Goal: Task Accomplishment & Management: Manage account settings

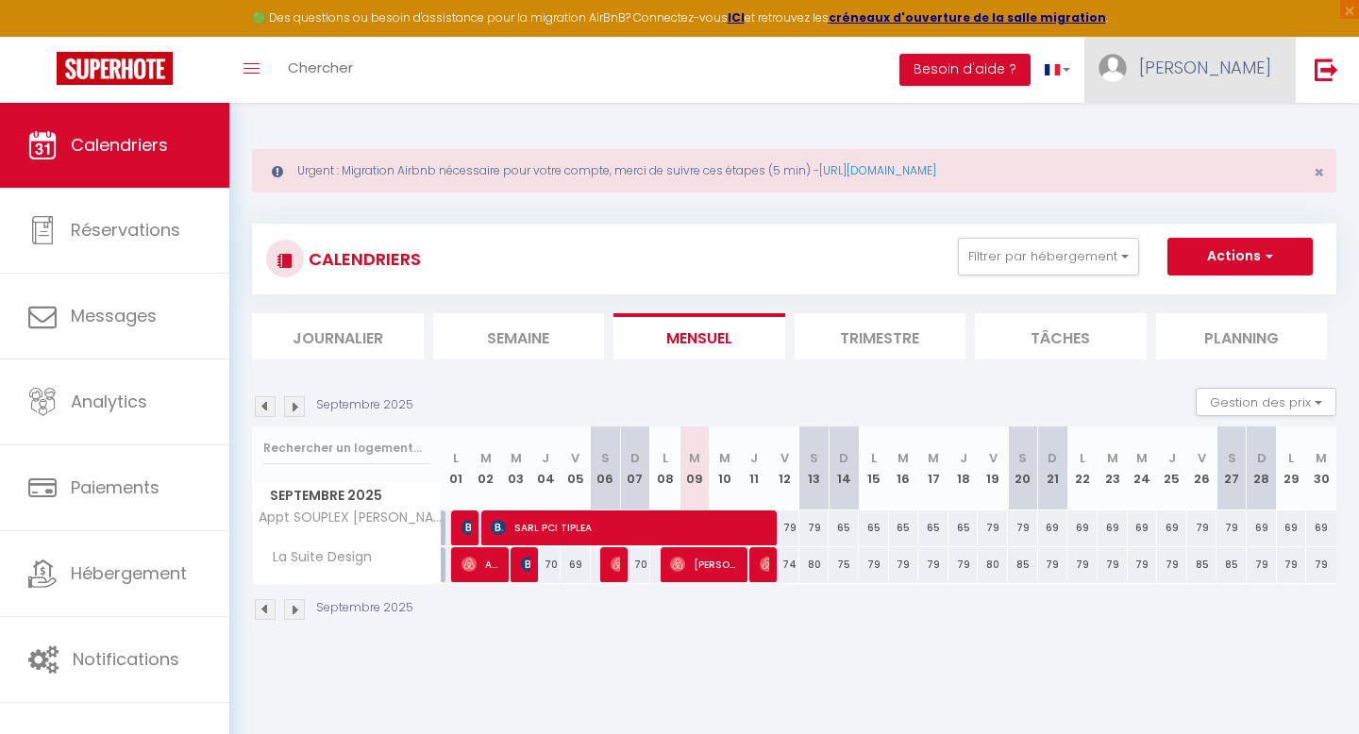
click at [1245, 61] on span "[PERSON_NAME]" at bounding box center [1205, 68] width 132 height 24
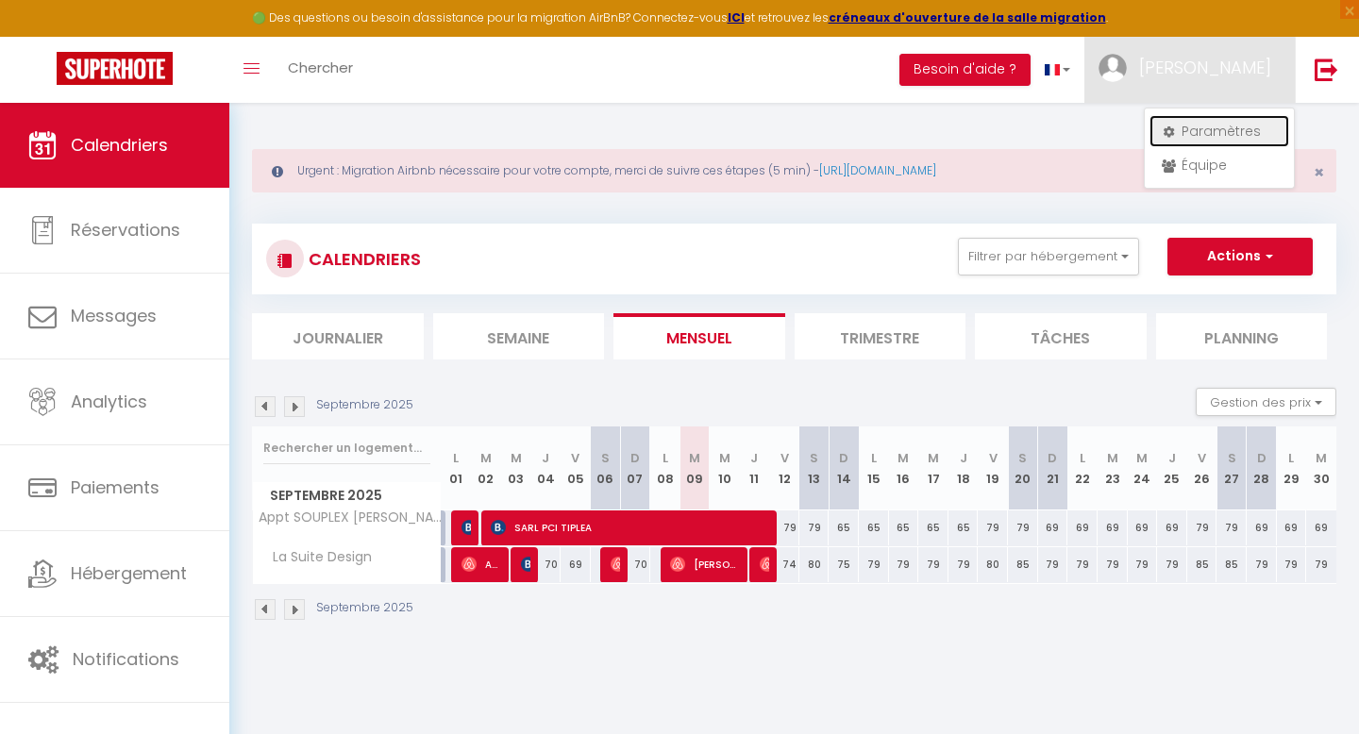
click at [1213, 130] on link "Paramètres" at bounding box center [1219, 131] width 140 height 32
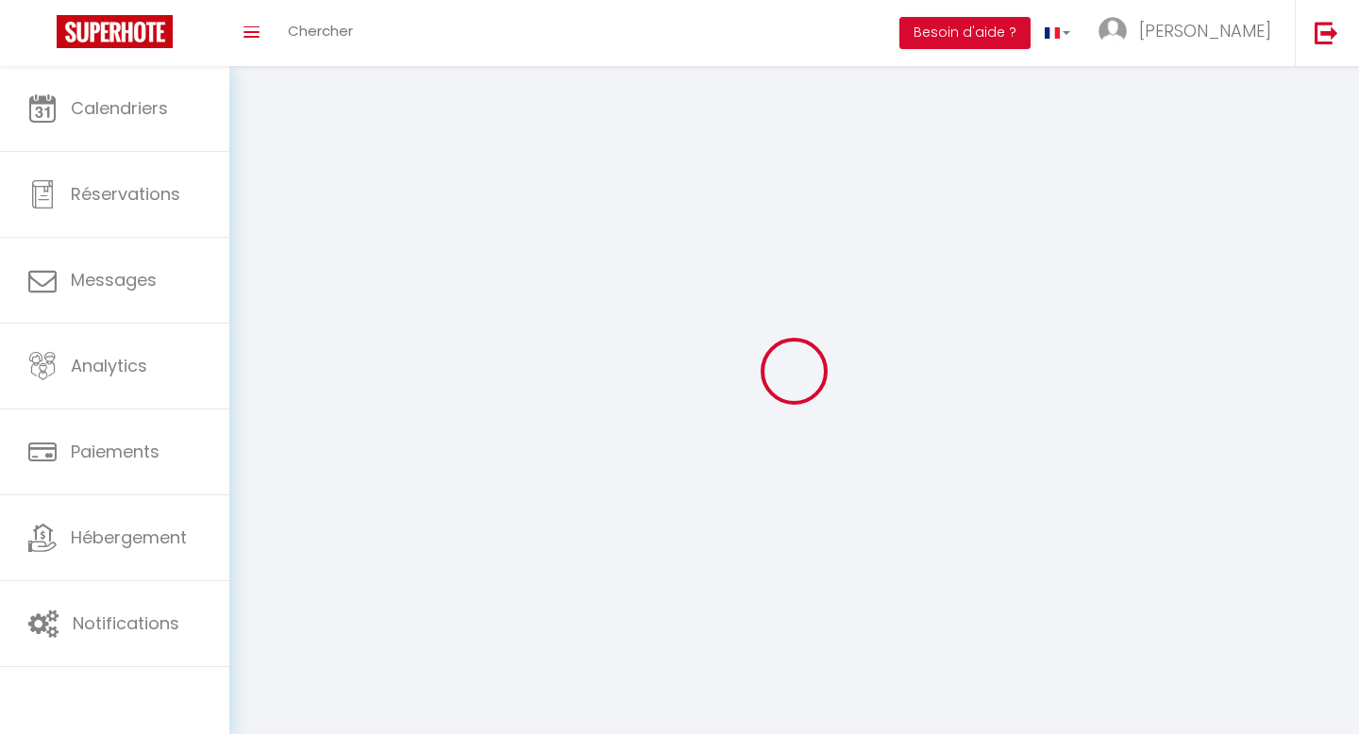
type input "GSG72wairmFLkH8vOO3rMPM0u"
type input "CFA0WWGVSb2nvto4cQ5gyszQM"
type input "[URL][DOMAIN_NAME]"
select select "fr"
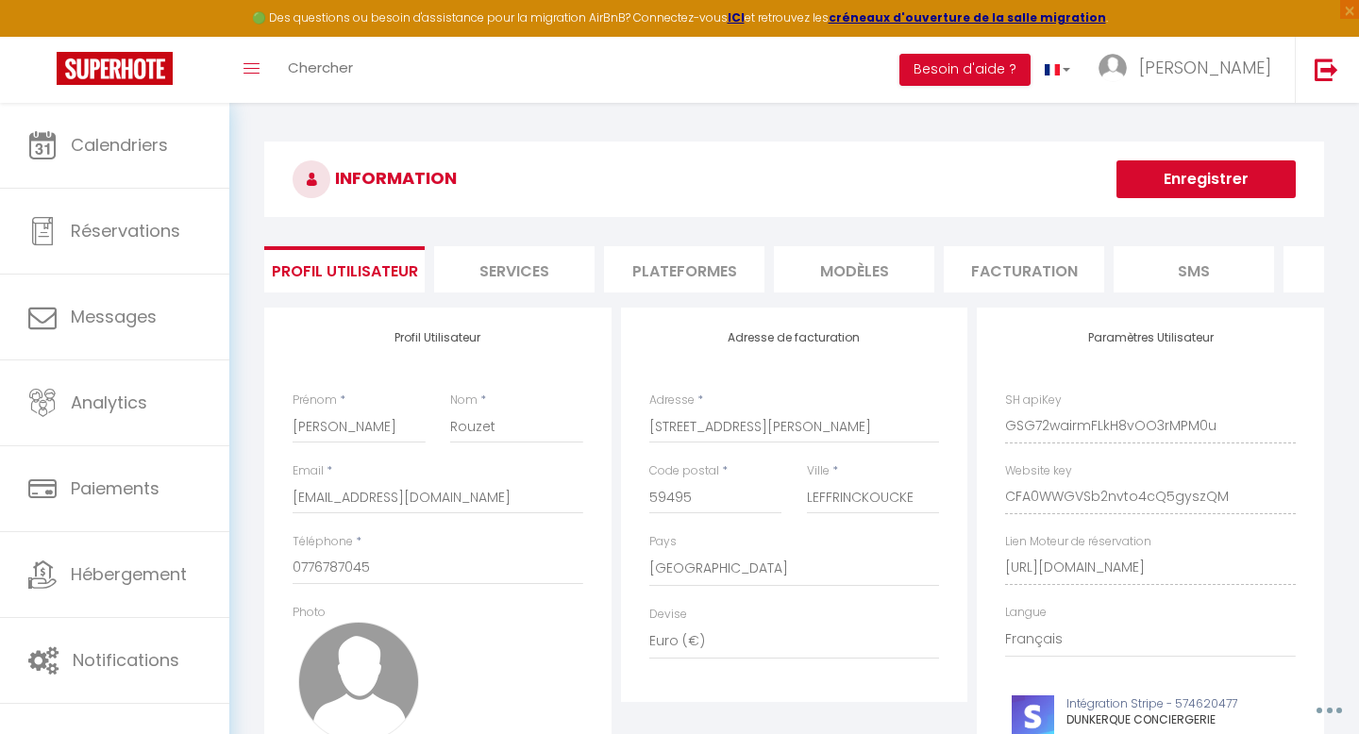
click at [683, 273] on li "Plateformes" at bounding box center [684, 269] width 160 height 46
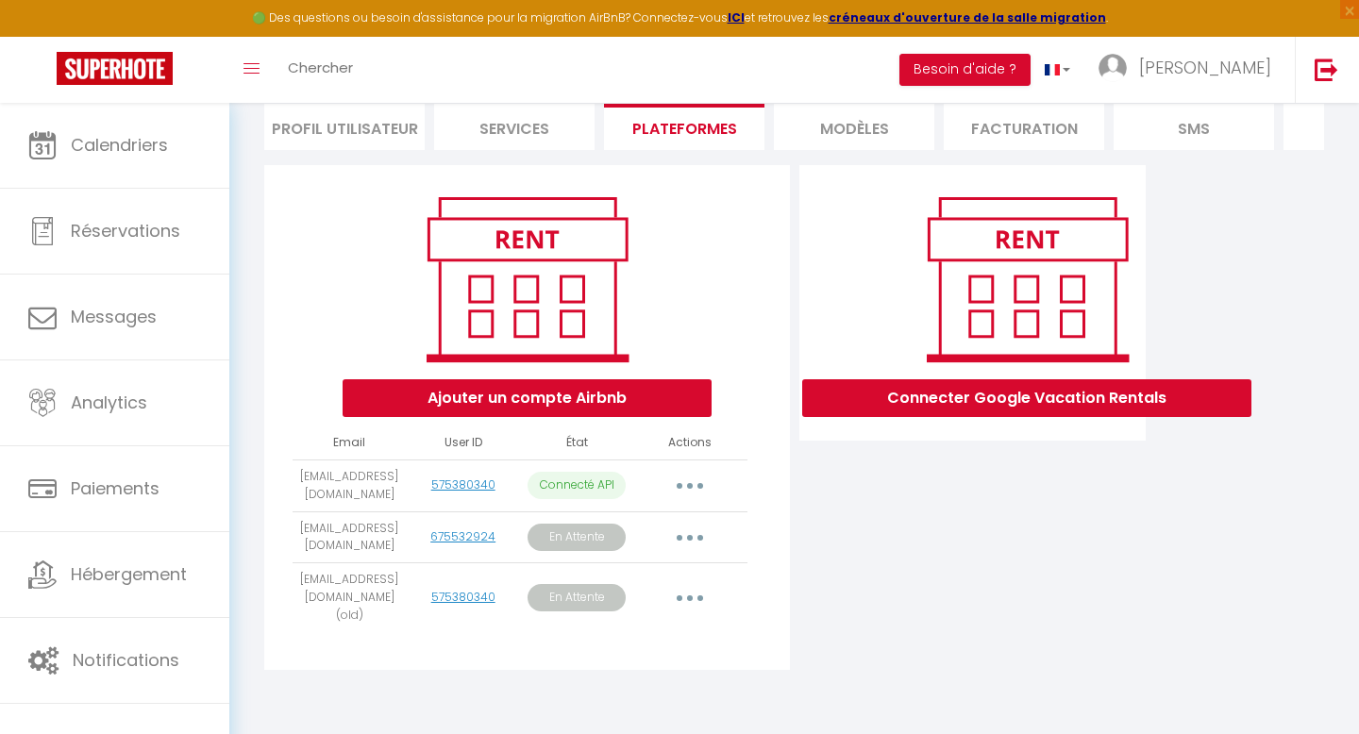
scroll to position [160, 0]
click at [688, 536] on icon "button" at bounding box center [690, 538] width 6 height 6
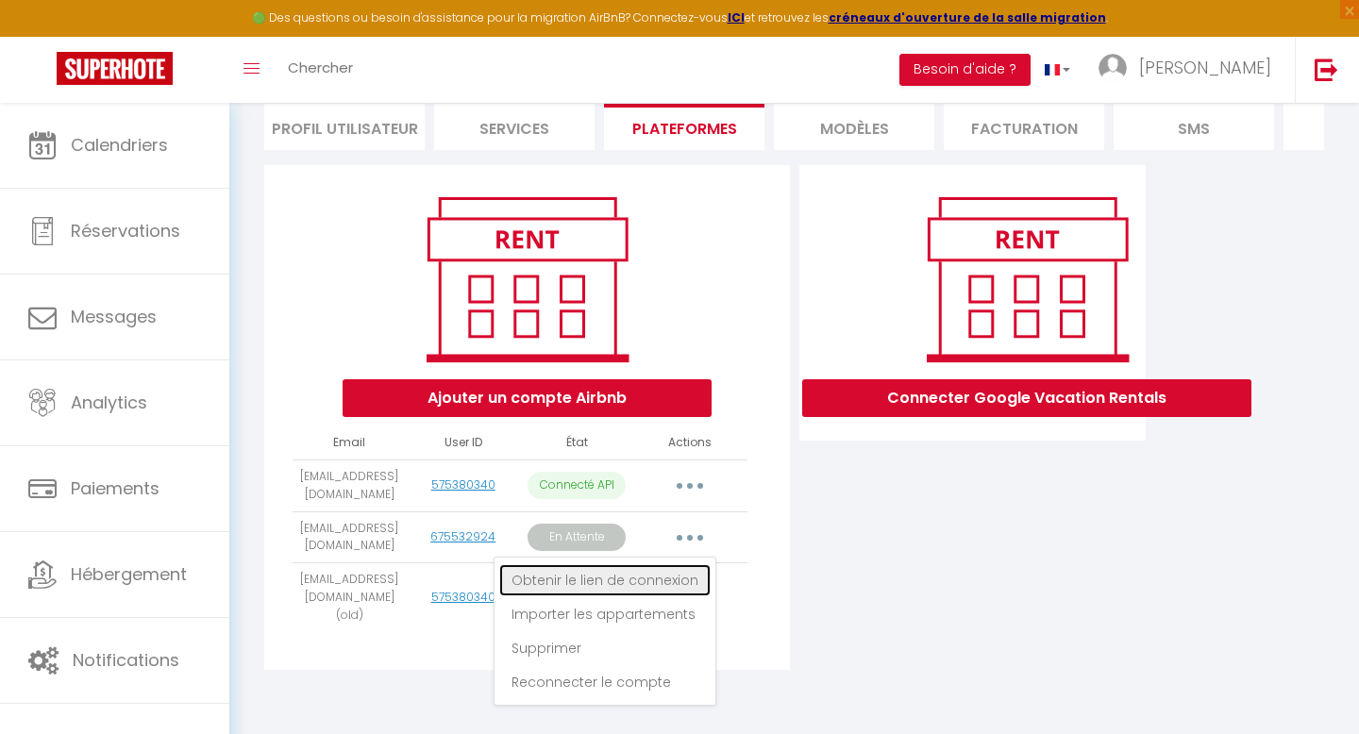
click at [681, 577] on link "Obtenir le lien de connexion" at bounding box center [604, 580] width 211 height 32
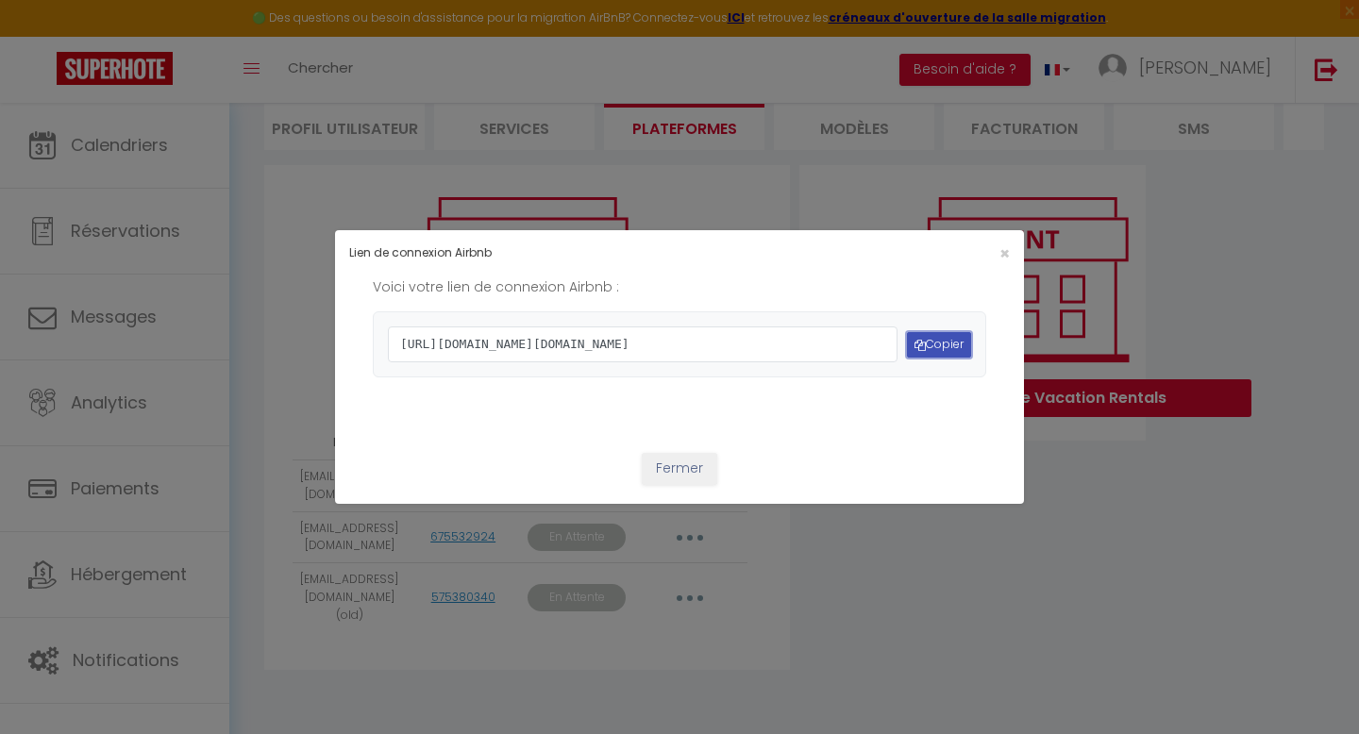
click at [933, 341] on button "Copier" at bounding box center [939, 344] width 64 height 25
click at [675, 485] on button "Fermer" at bounding box center [679, 469] width 75 height 32
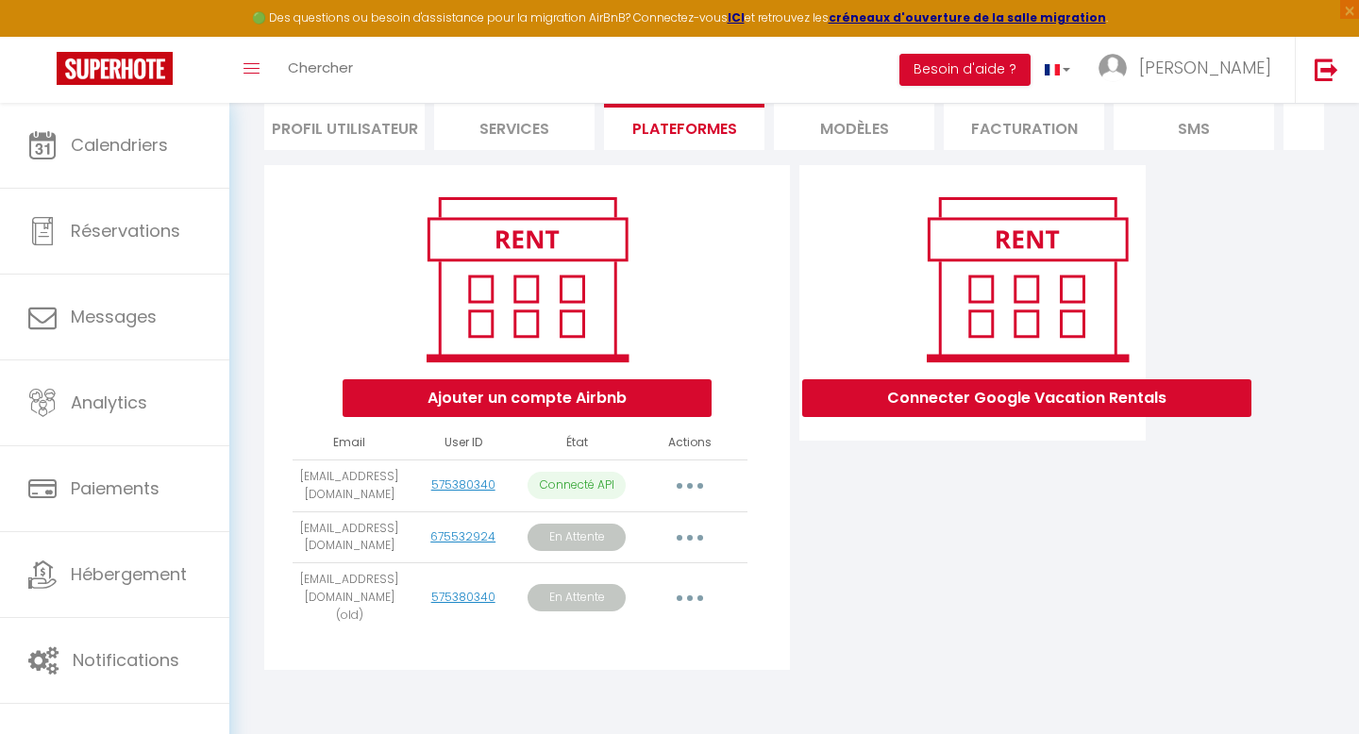
click at [694, 533] on button "button" at bounding box center [689, 538] width 53 height 30
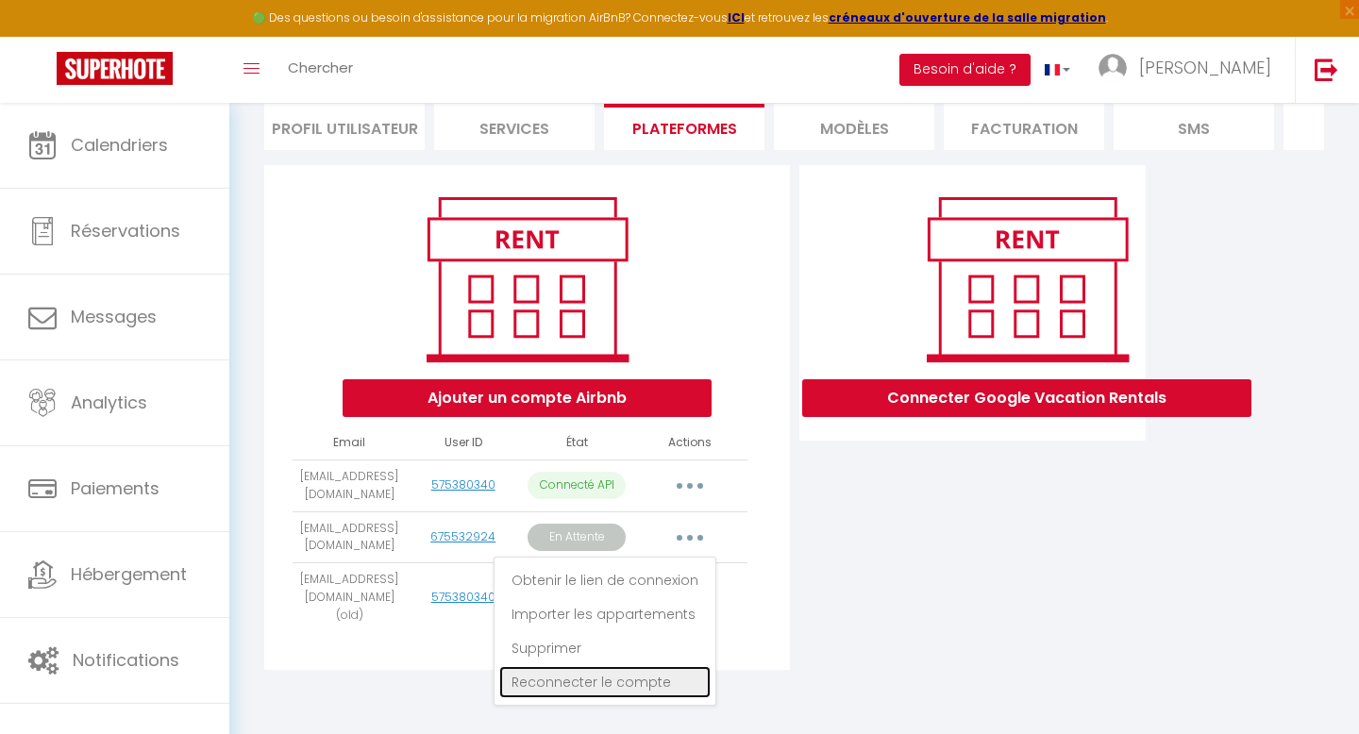
click at [647, 689] on link "Reconnecter le compte" at bounding box center [604, 682] width 211 height 32
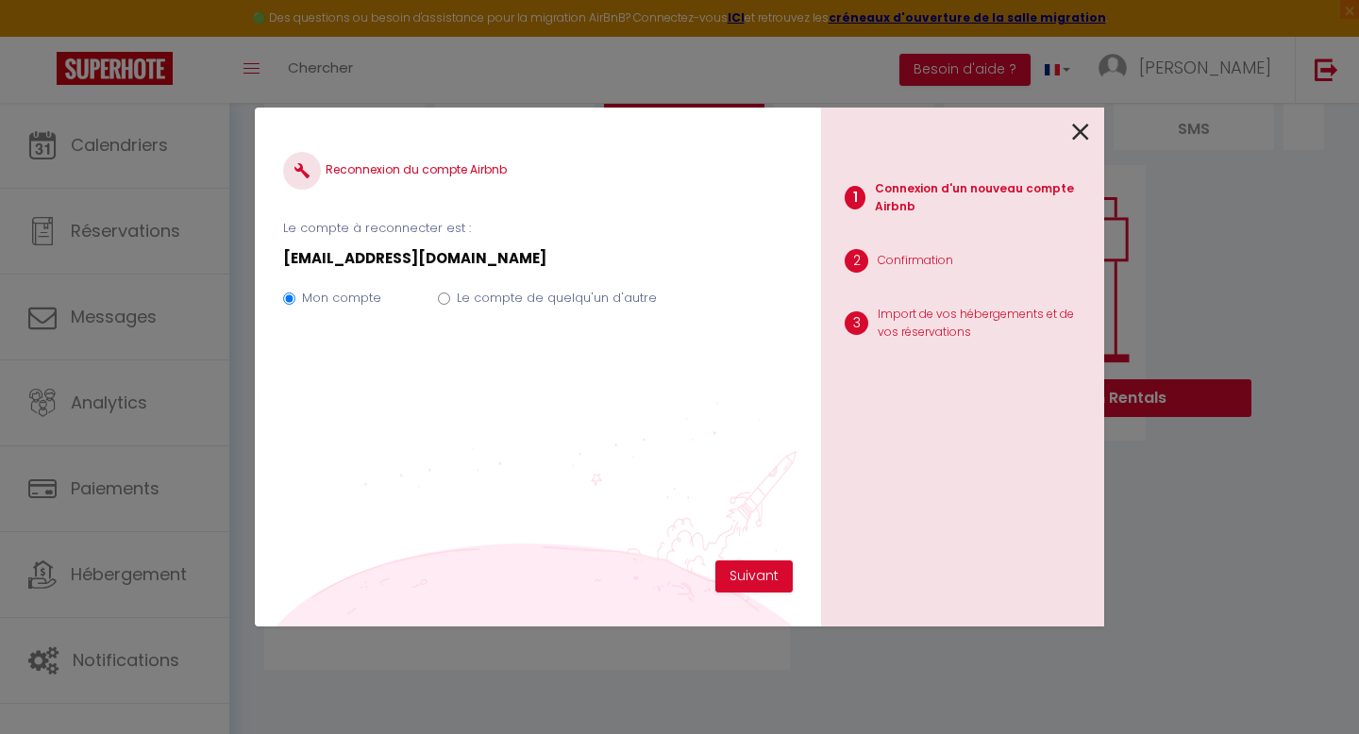
click at [441, 296] on input "Le compte de quelqu'un d'autre" at bounding box center [444, 299] width 12 height 12
radio input "true"
radio input "false"
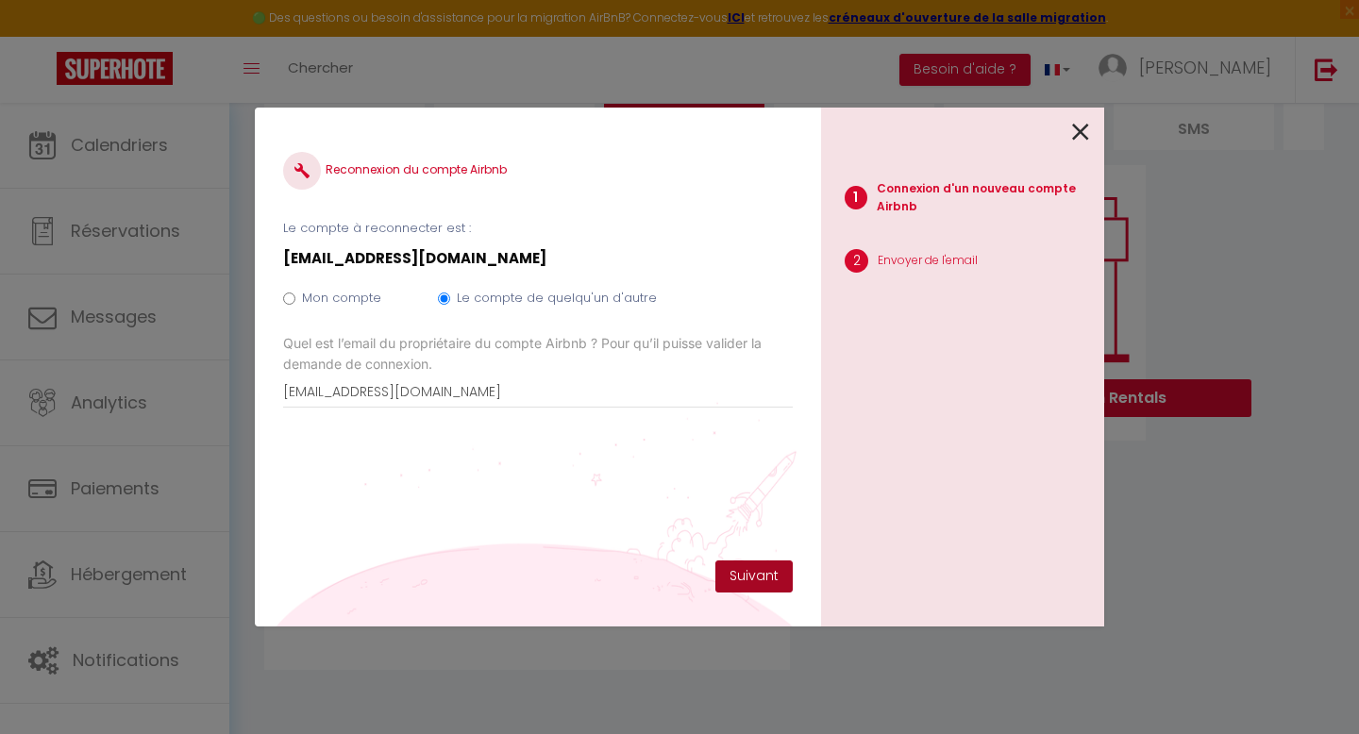
click at [756, 568] on button "Suivant" at bounding box center [753, 576] width 77 height 32
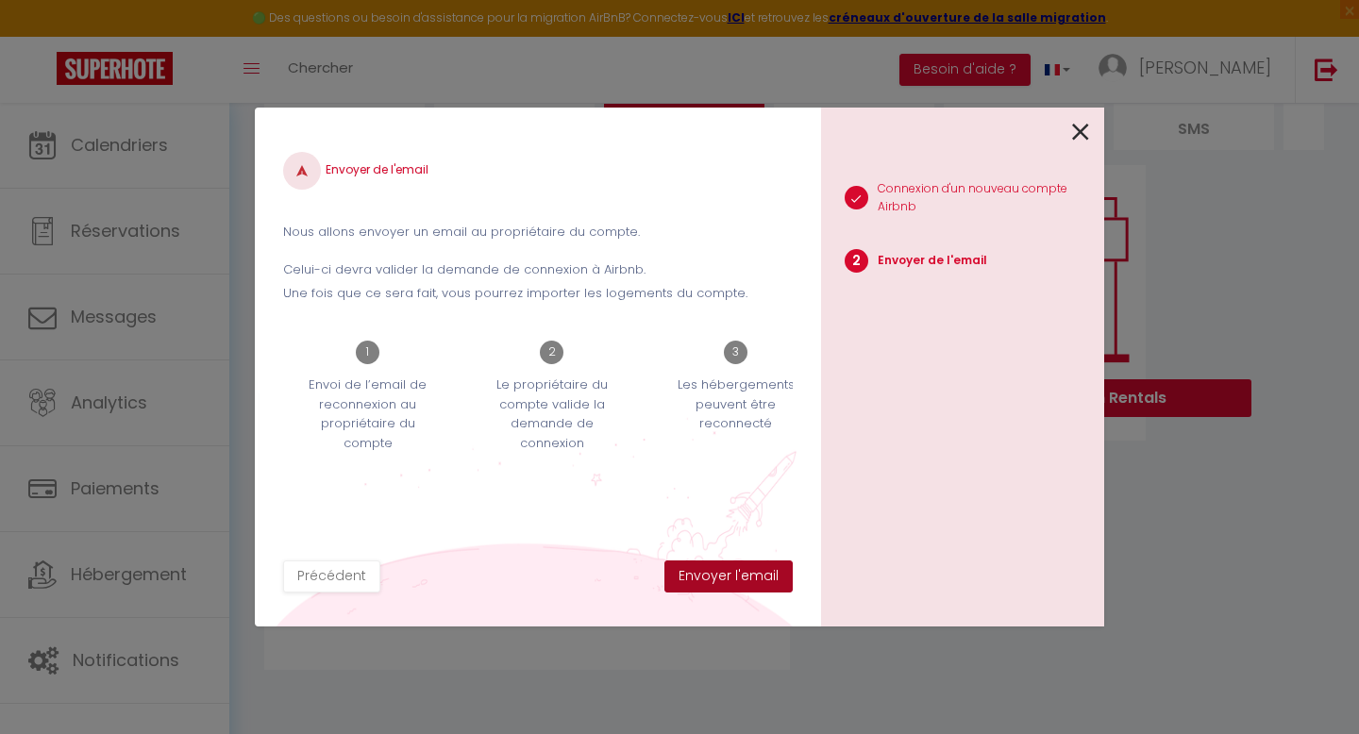
click at [754, 577] on button "Envoyer l'email" at bounding box center [728, 576] width 128 height 32
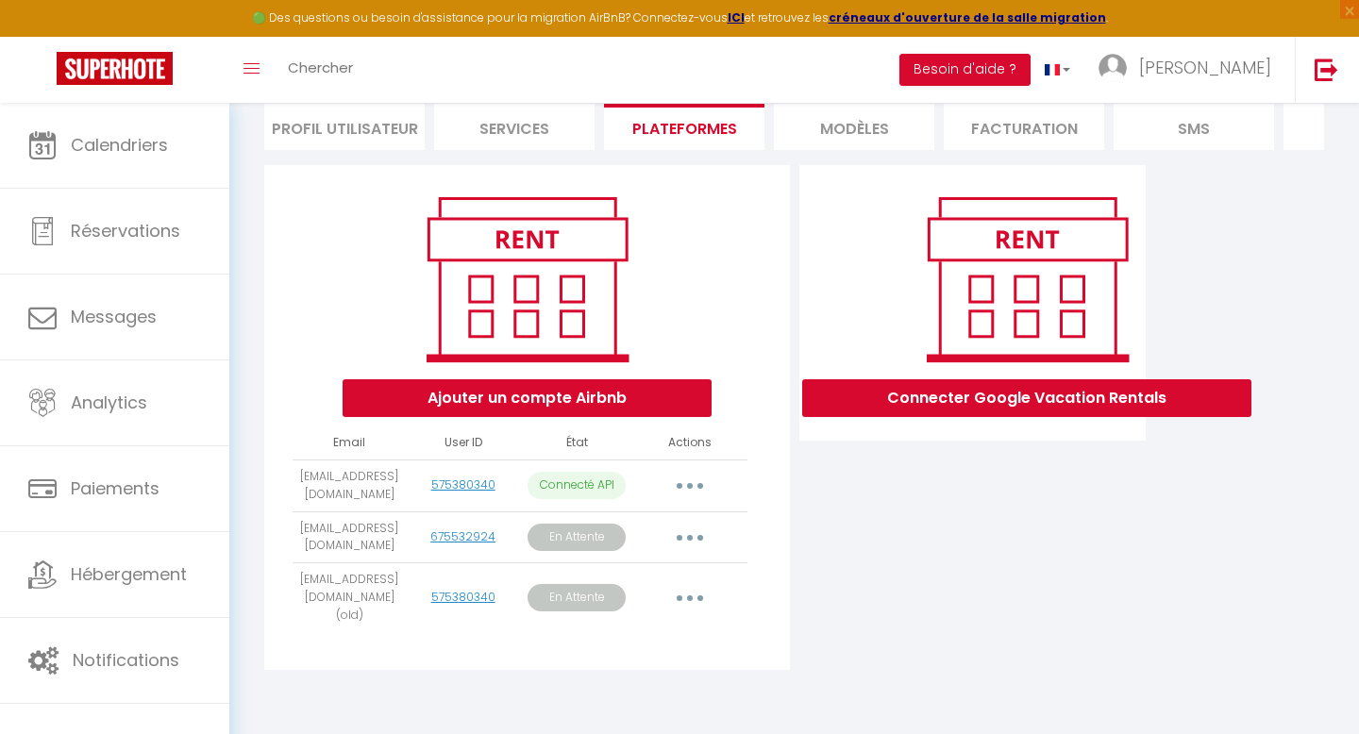
click at [860, 631] on div "Connecter Google Vacation Rentals" at bounding box center [972, 423] width 357 height 516
click at [709, 539] on button "button" at bounding box center [689, 538] width 53 height 30
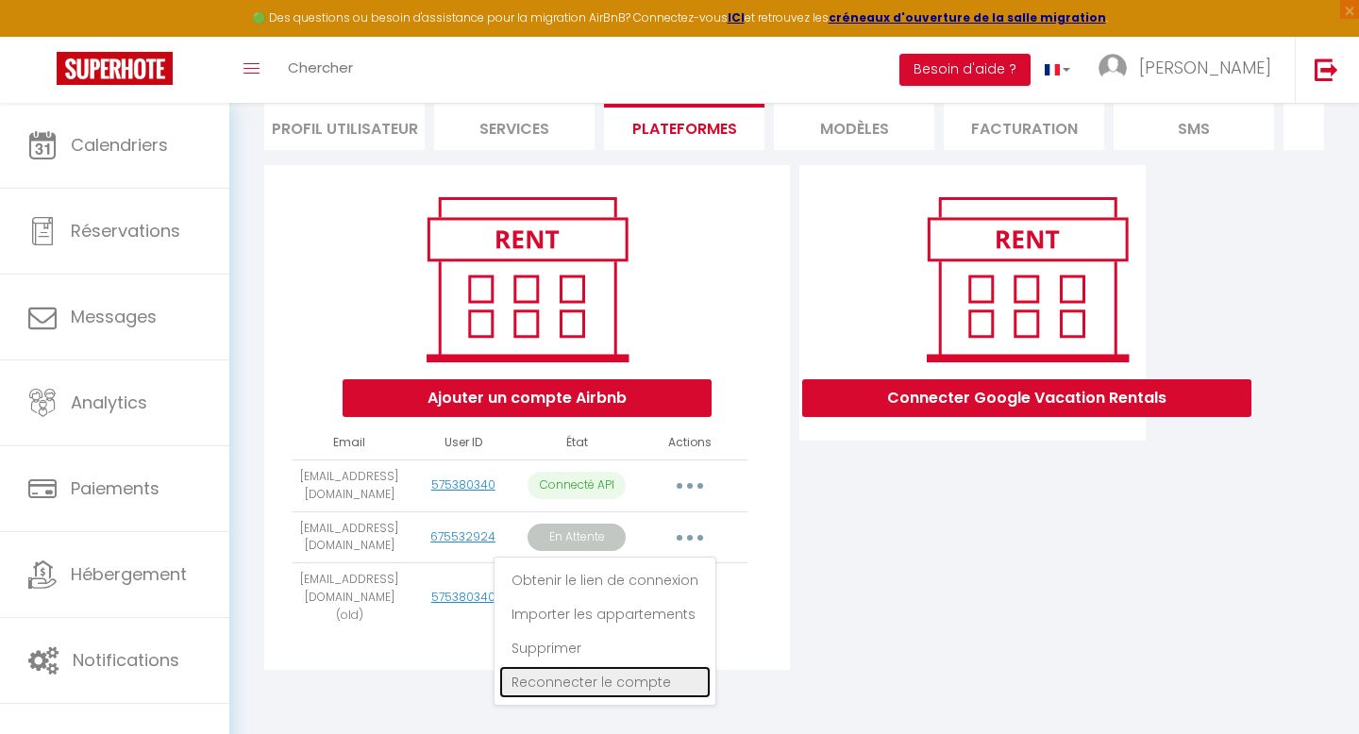
click at [607, 680] on link "Reconnecter le compte" at bounding box center [604, 682] width 211 height 32
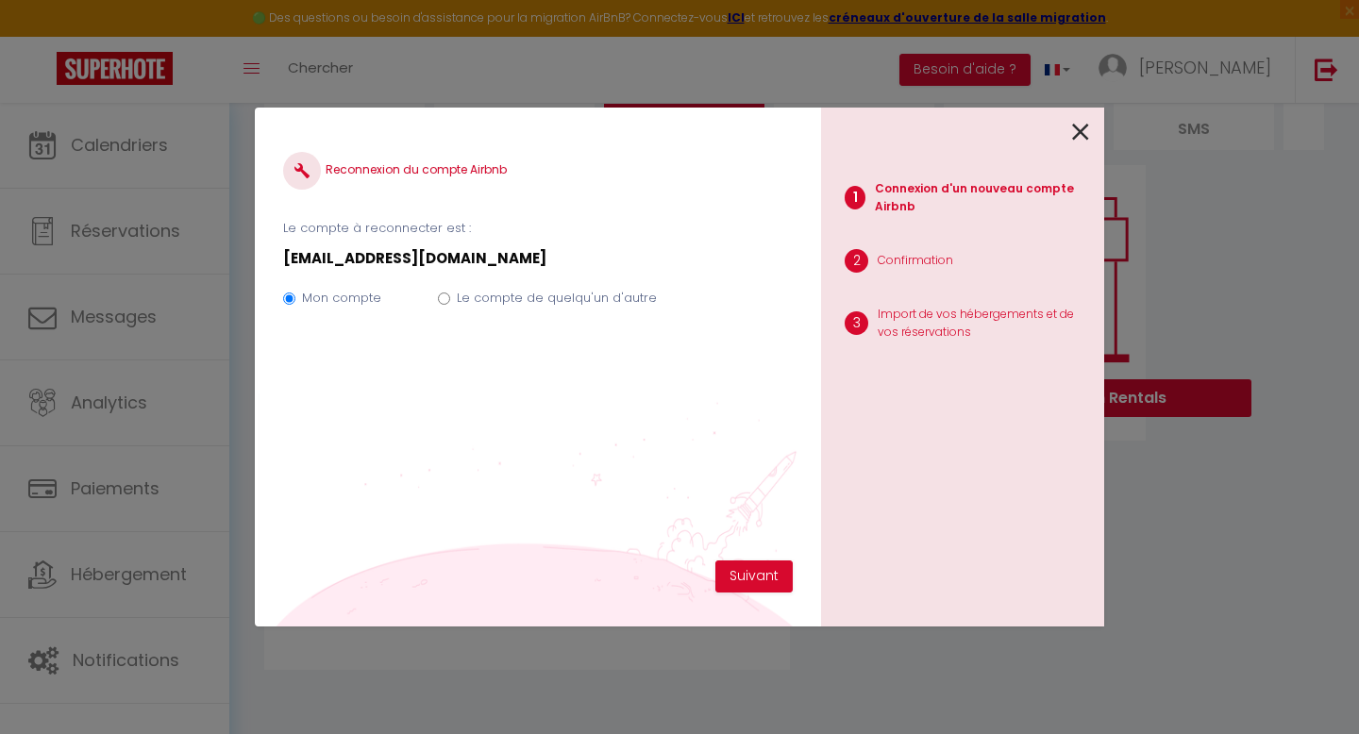
click at [446, 299] on input "Le compte de quelqu'un d'autre" at bounding box center [444, 299] width 12 height 12
radio input "true"
radio input "false"
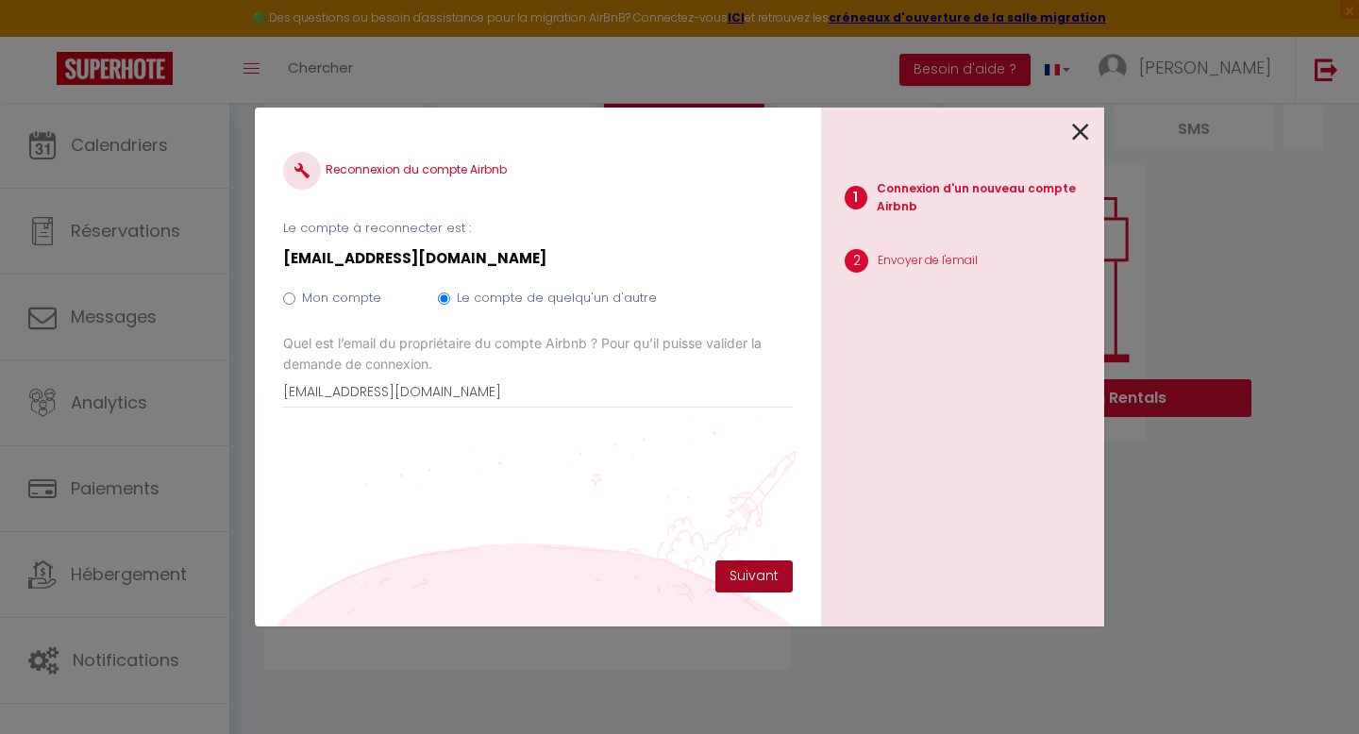
click at [747, 580] on button "Suivant" at bounding box center [753, 576] width 77 height 32
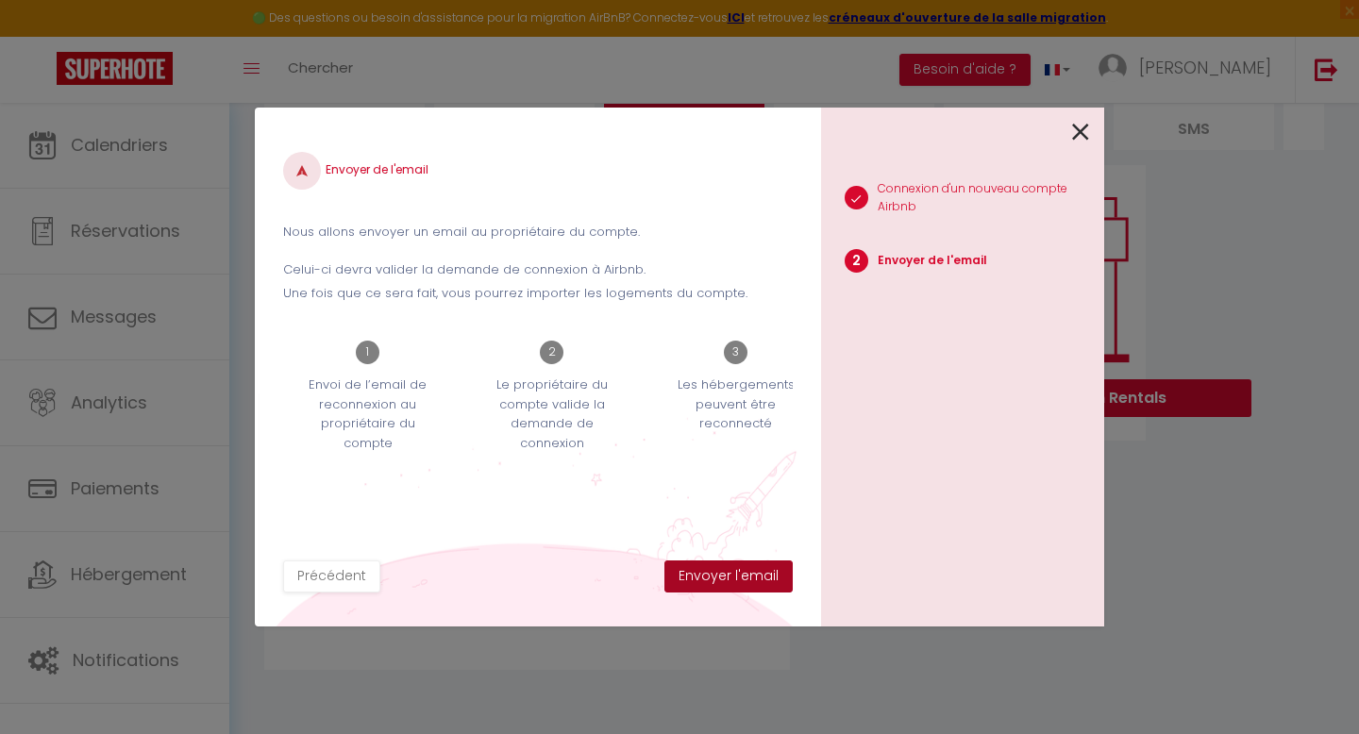
click at [746, 581] on button "Envoyer l'email" at bounding box center [728, 576] width 128 height 32
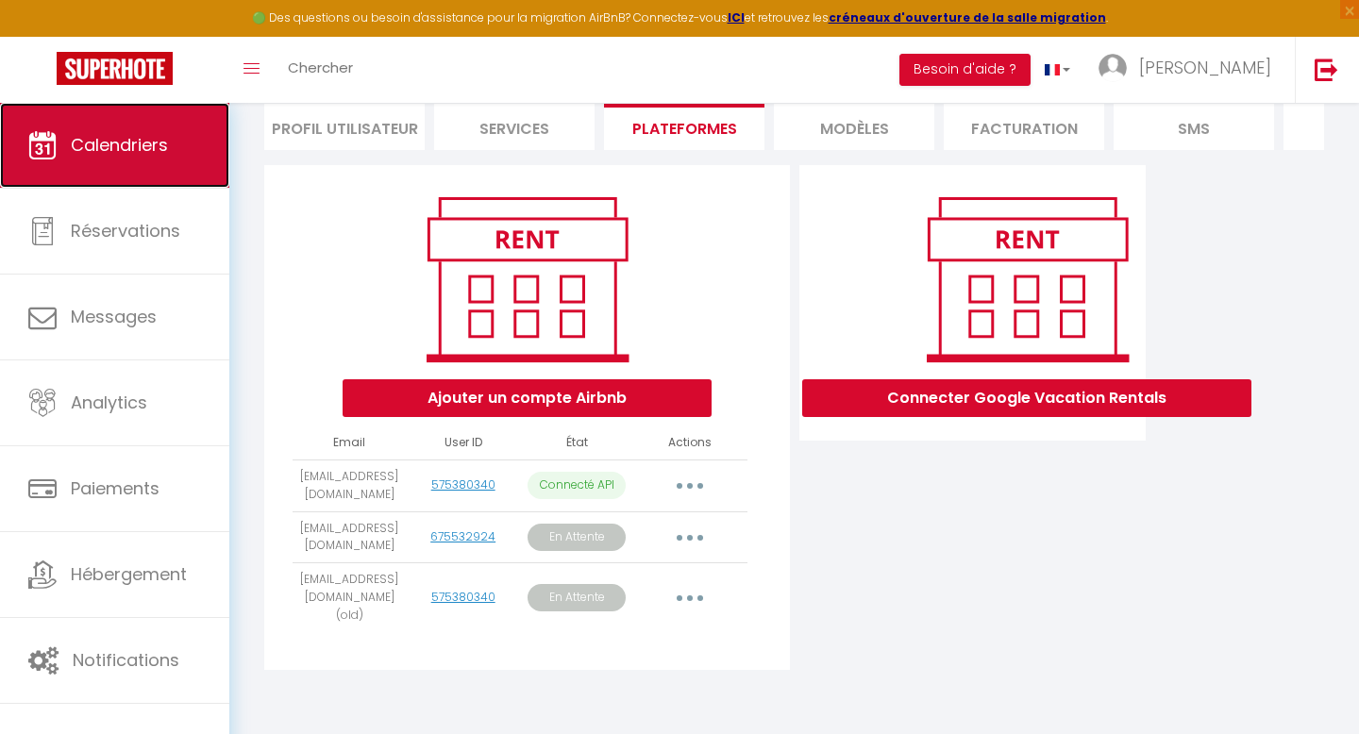
click at [142, 172] on link "Calendriers" at bounding box center [114, 145] width 229 height 85
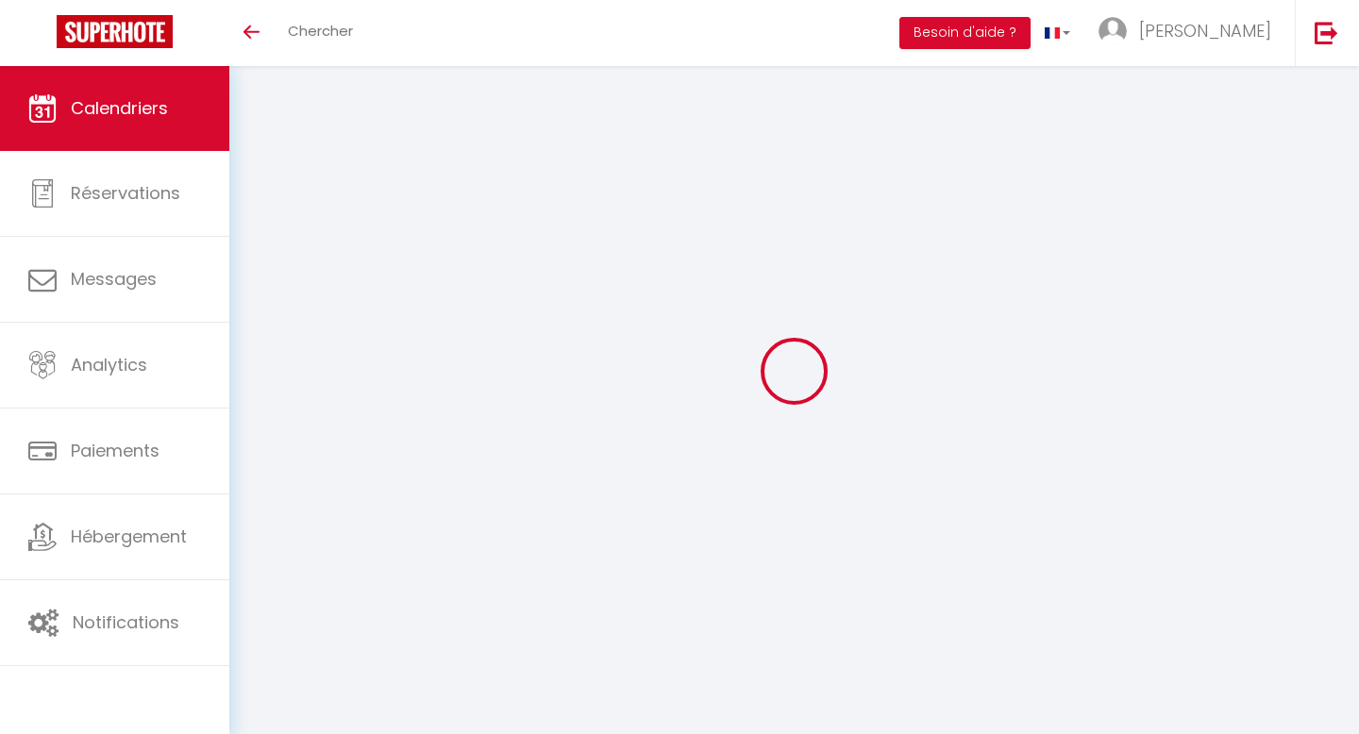
select select
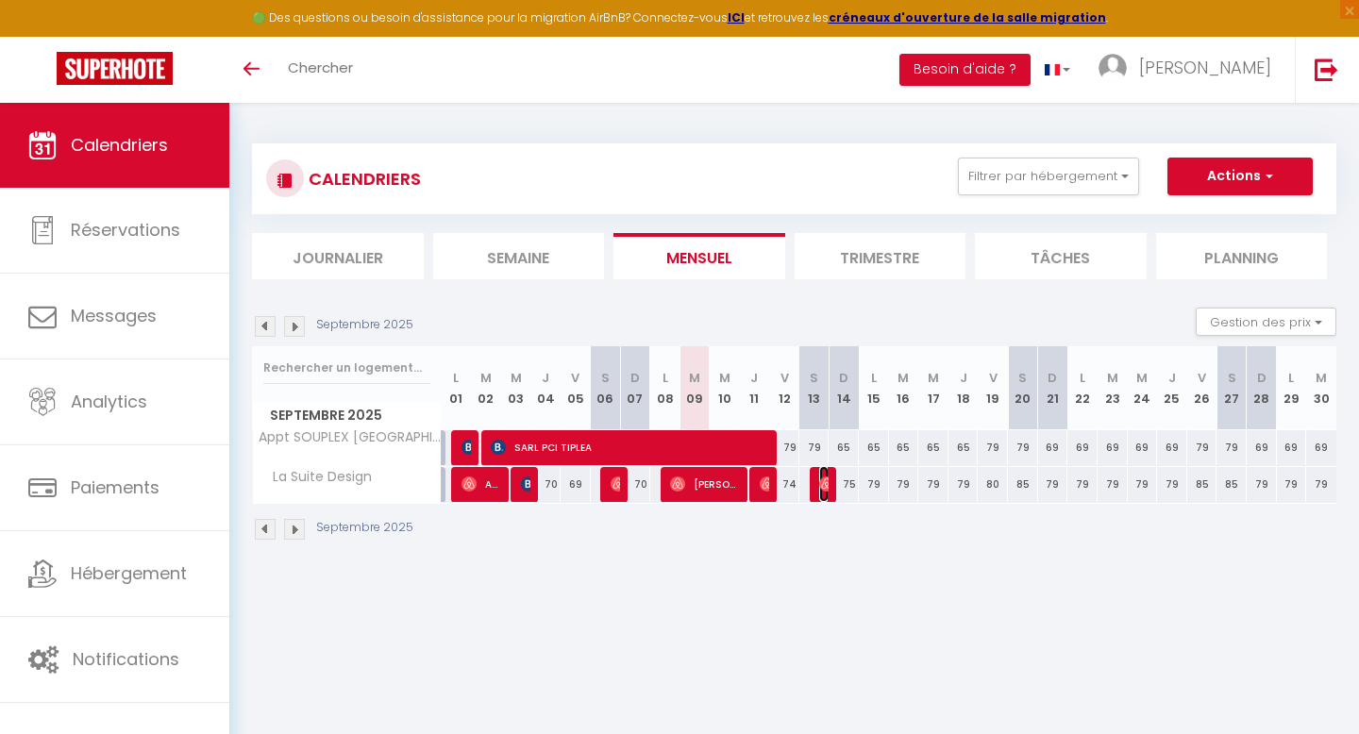
click at [824, 487] on img at bounding box center [826, 483] width 15 height 15
select select "OK"
select select "0"
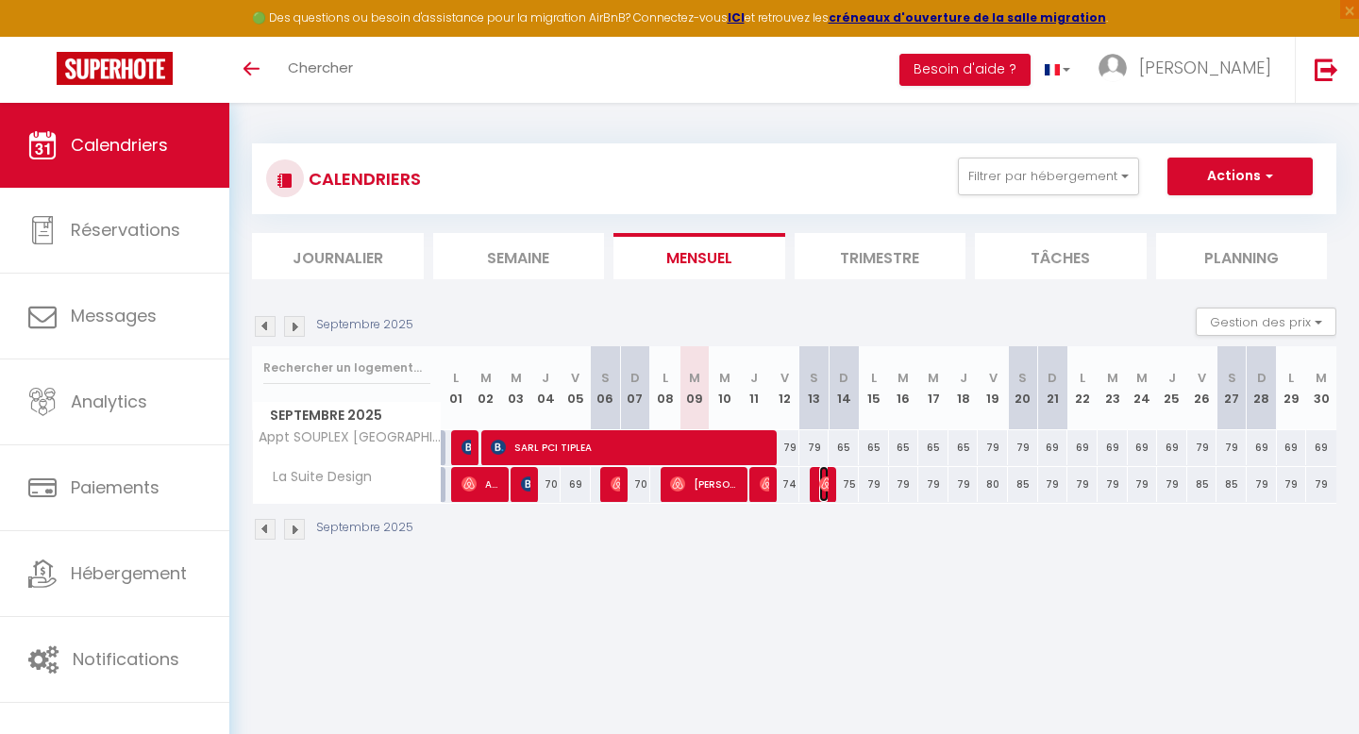
select select "1"
select select
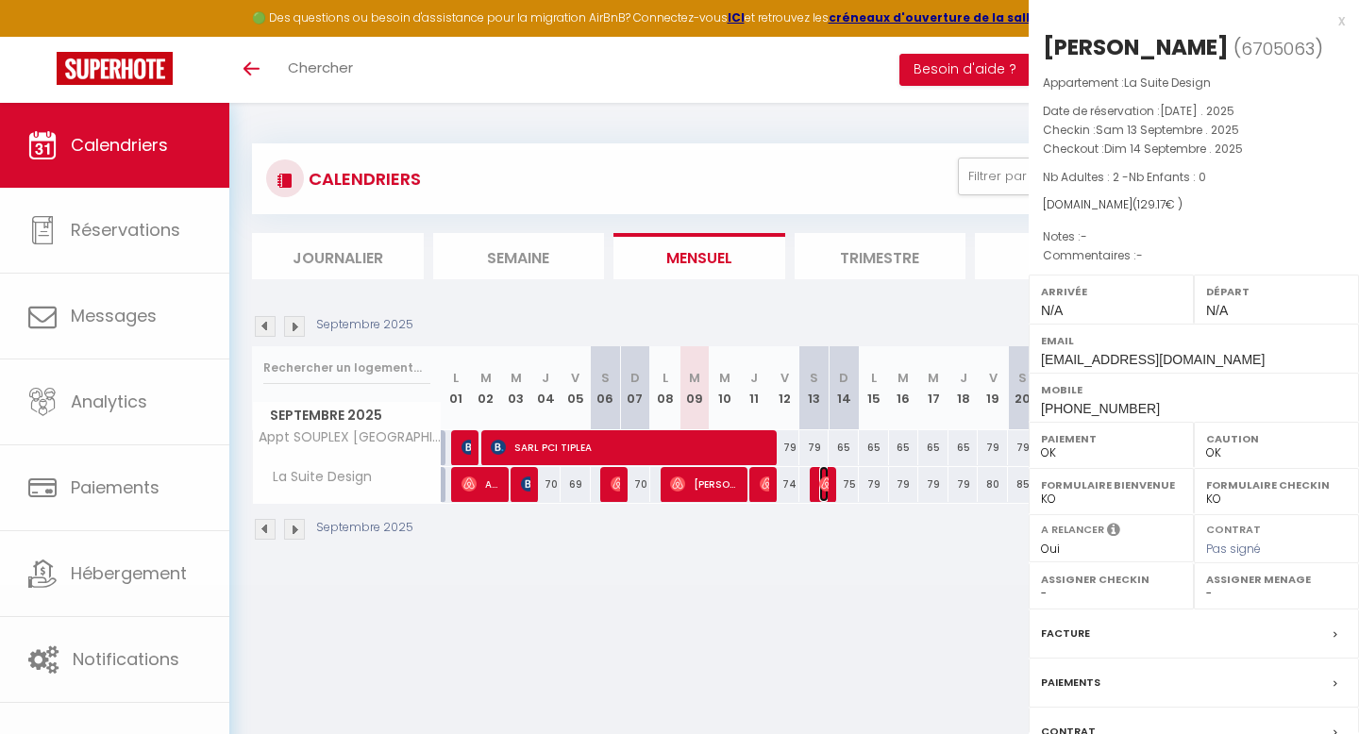
select select "41750"
select select "32574"
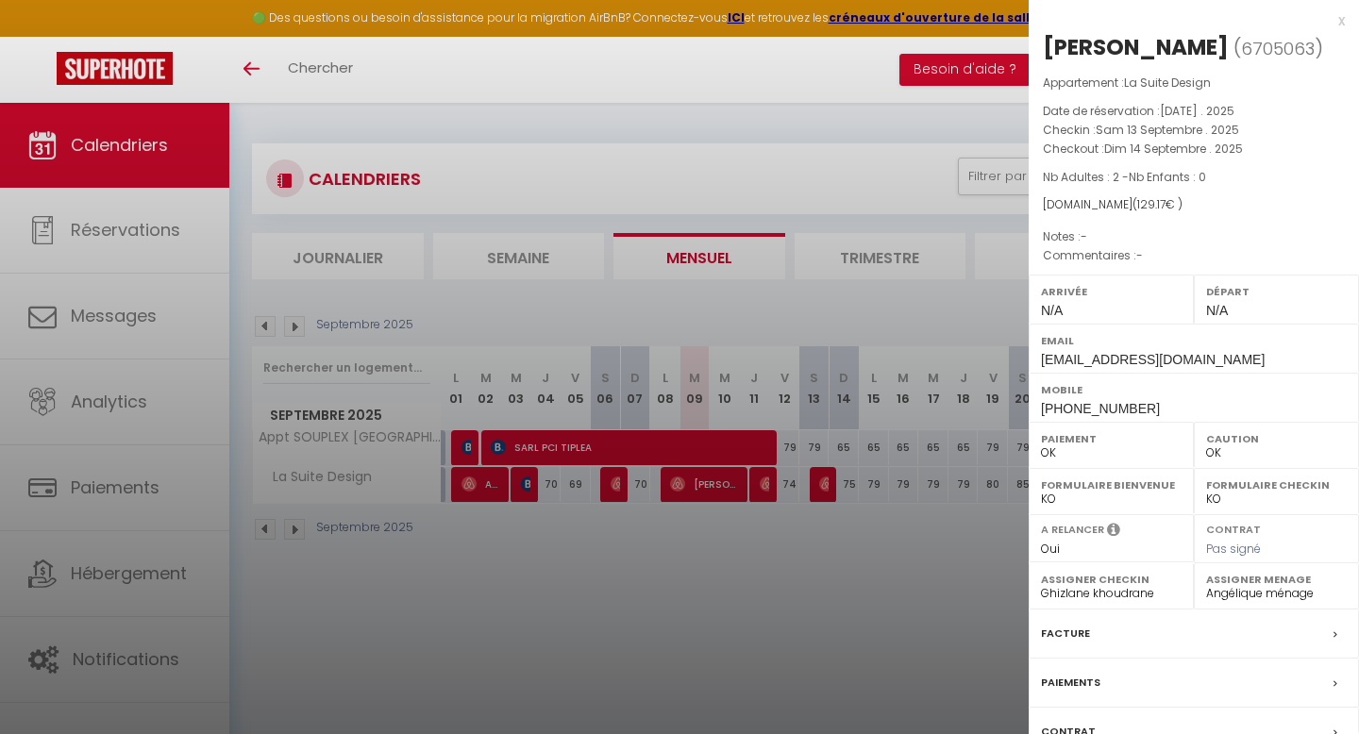
click at [168, 575] on div at bounding box center [679, 367] width 1359 height 734
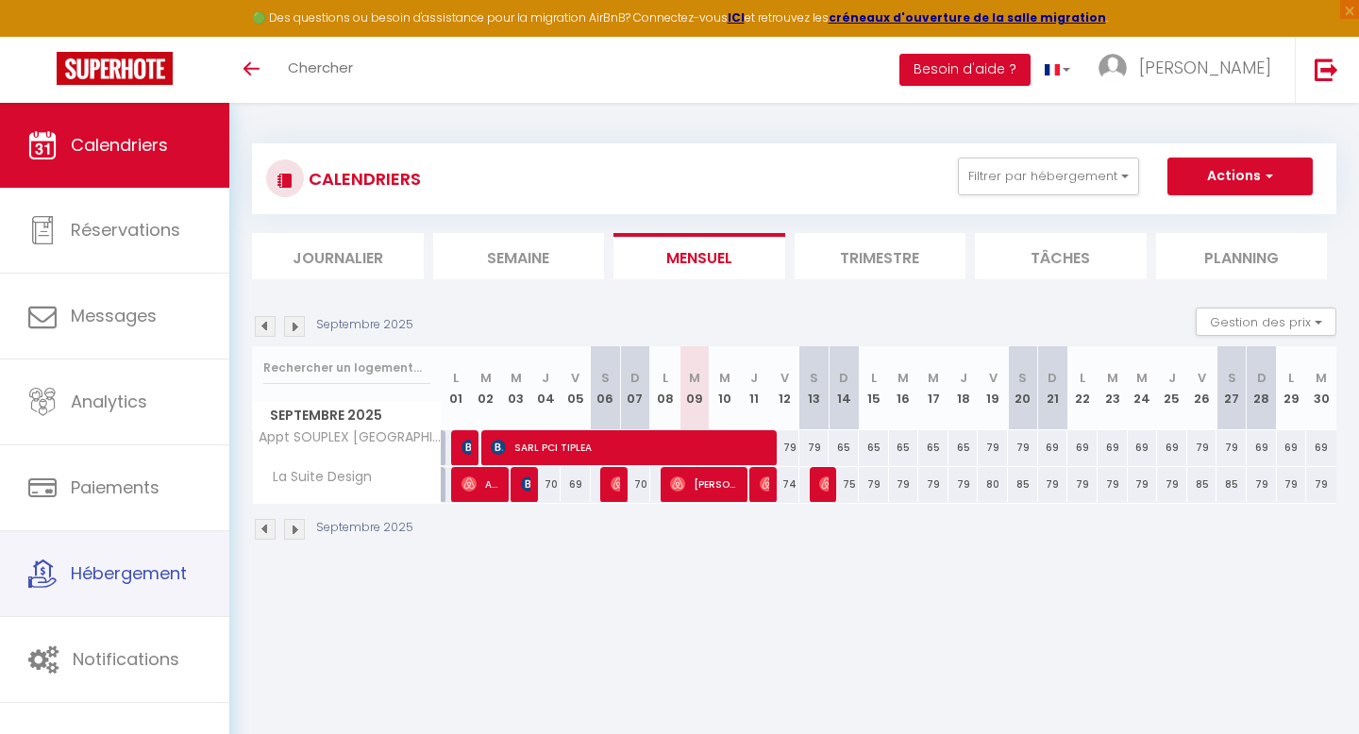
click at [168, 575] on span "Hébergement" at bounding box center [129, 573] width 116 height 24
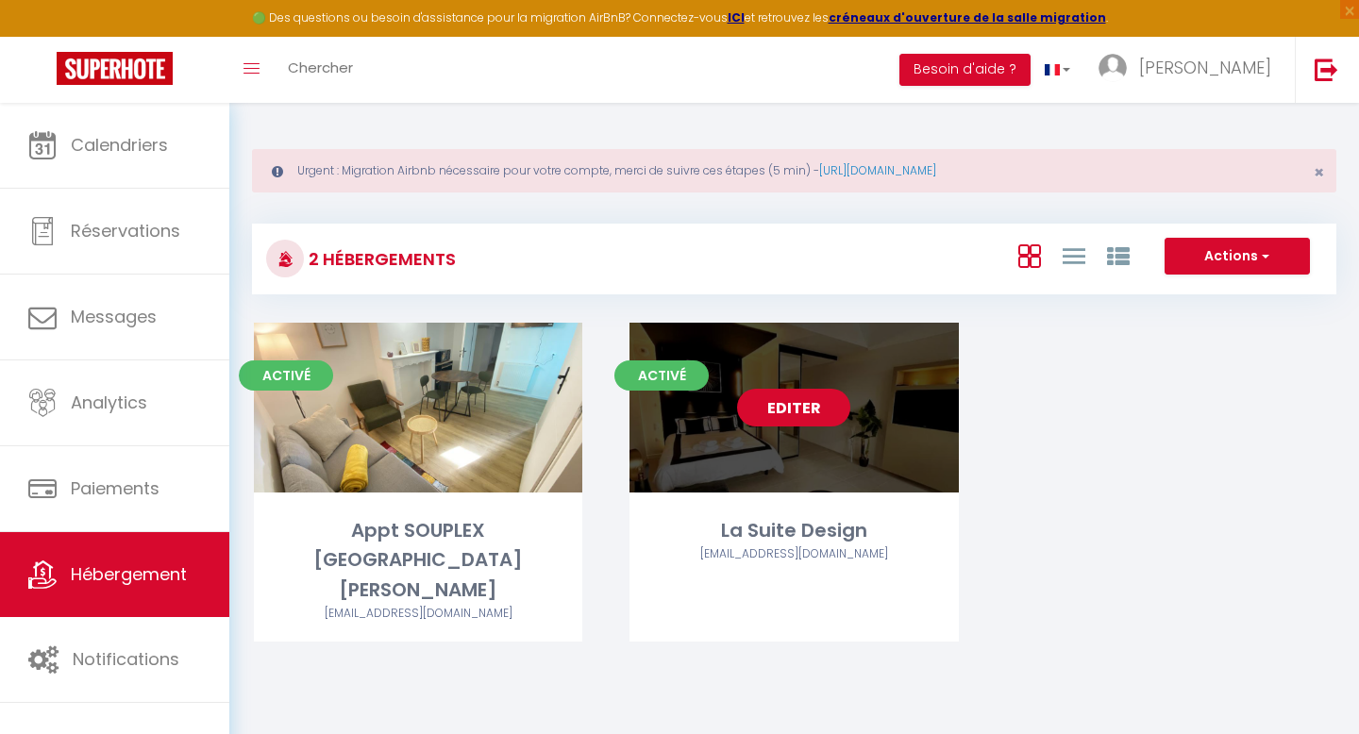
click at [803, 410] on link "Editer" at bounding box center [793, 408] width 113 height 38
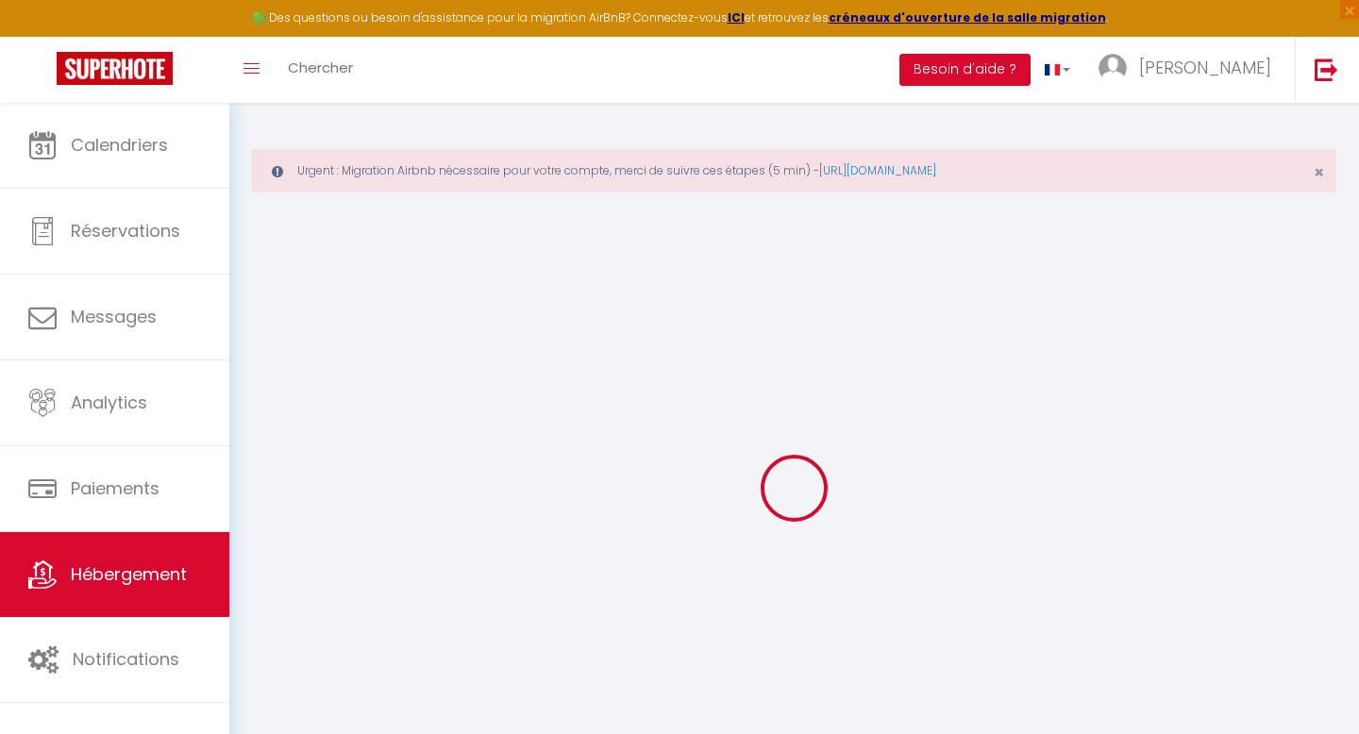
select select "16:00"
select select
select select "11:00"
select select "30"
select select "120"
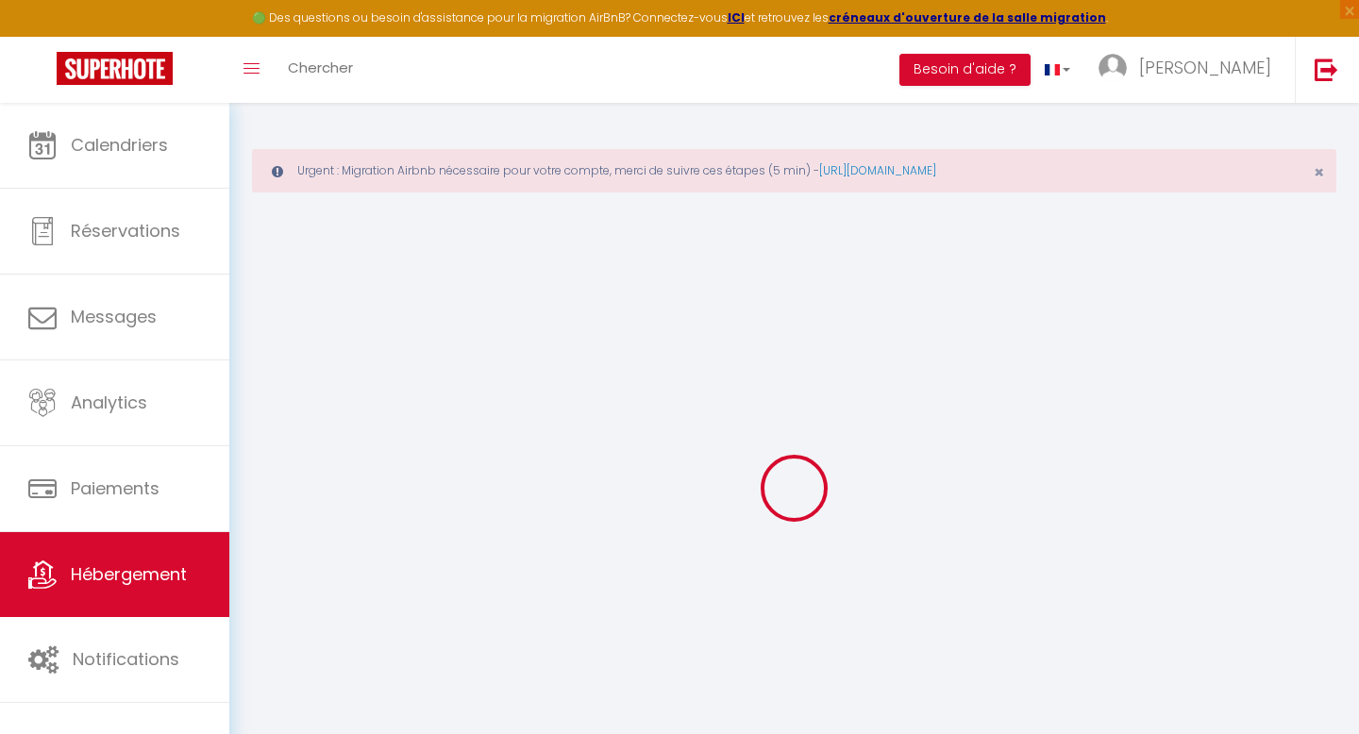
select select
checkbox input "false"
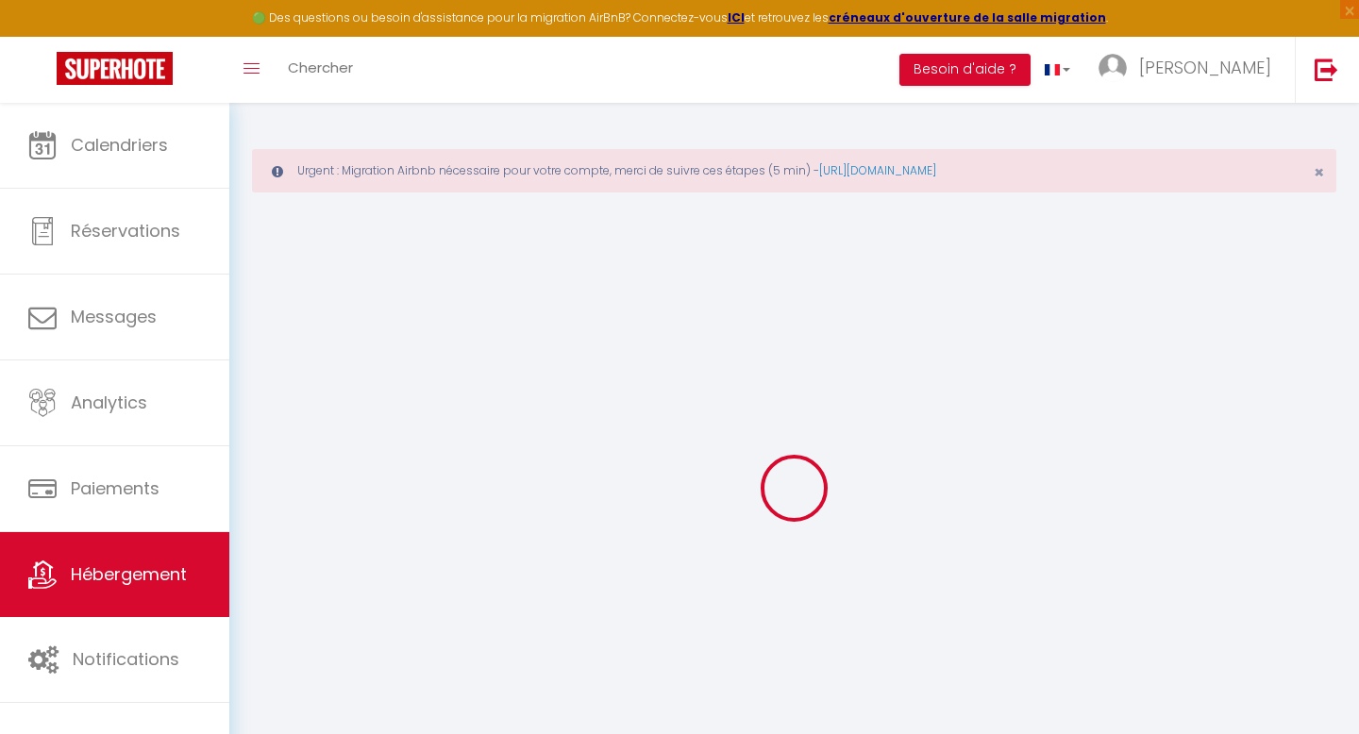
checkbox input "false"
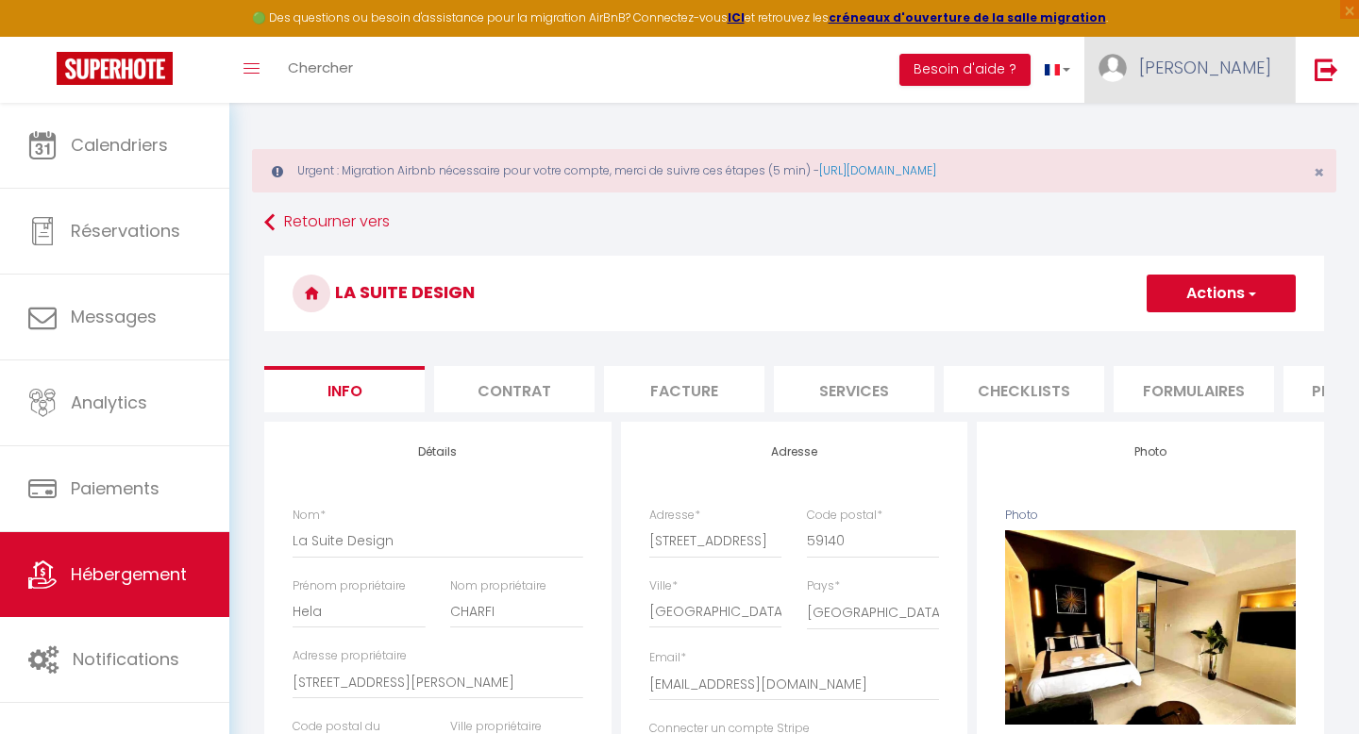
click at [1227, 73] on link "[PERSON_NAME]" at bounding box center [1189, 70] width 210 height 66
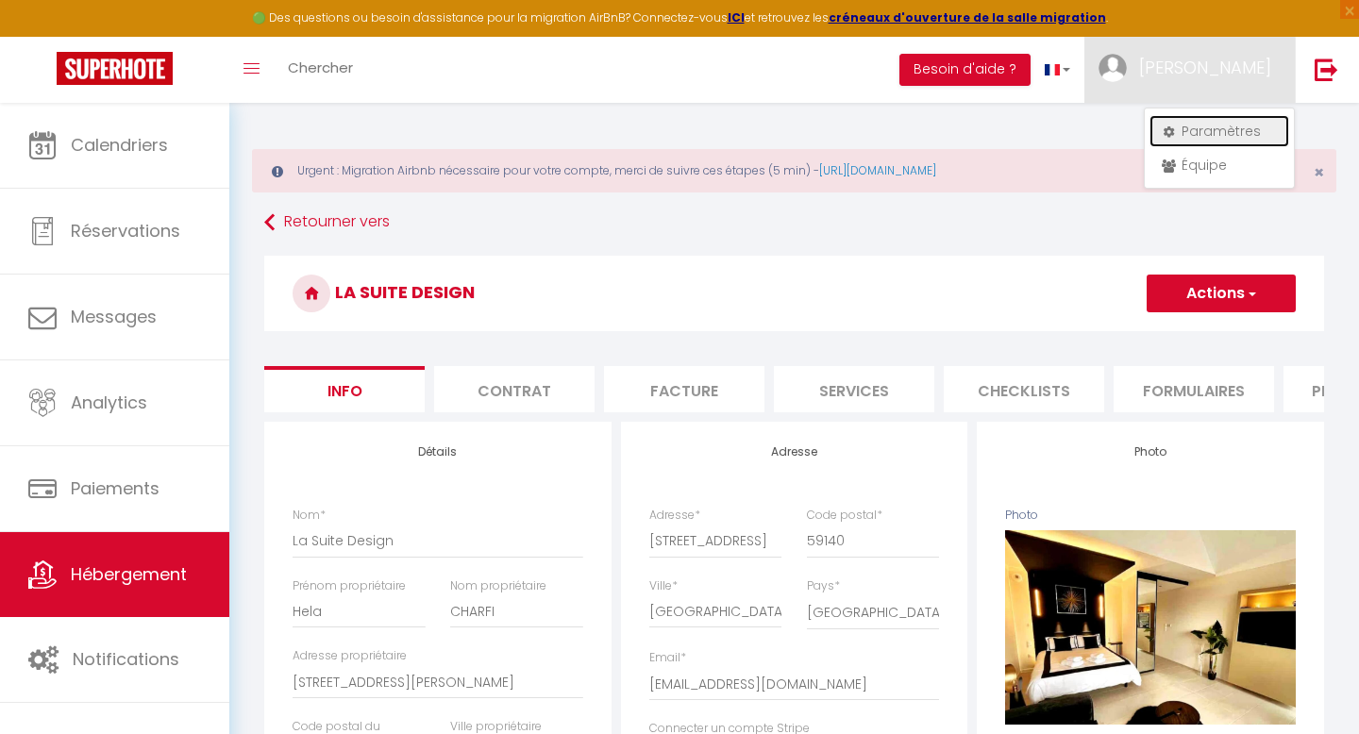
click at [1214, 133] on link "Paramètres" at bounding box center [1219, 131] width 140 height 32
select select "28"
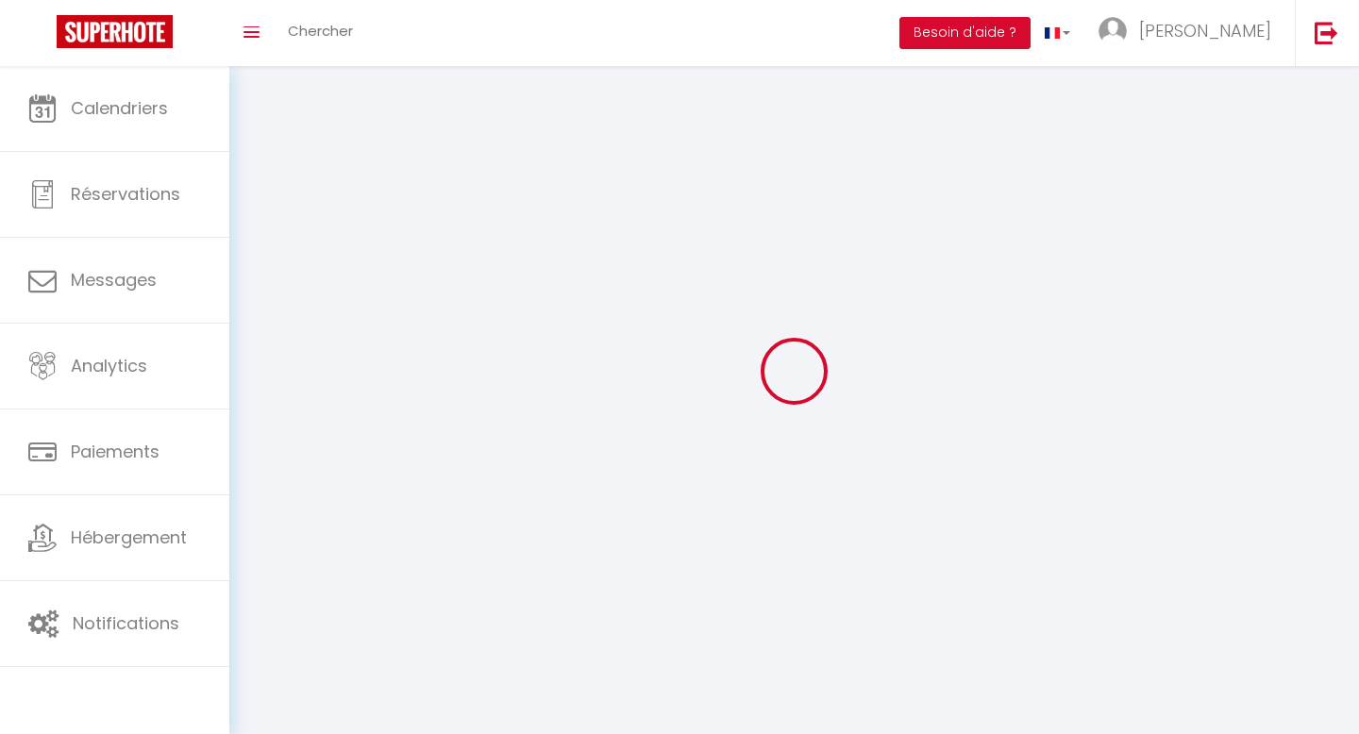
type input "GSG72wairmFLkH8vOO3rMPM0u"
type input "CFA0WWGVSb2nvto4cQ5gyszQM"
type input "[URL][DOMAIN_NAME]"
select select "fr"
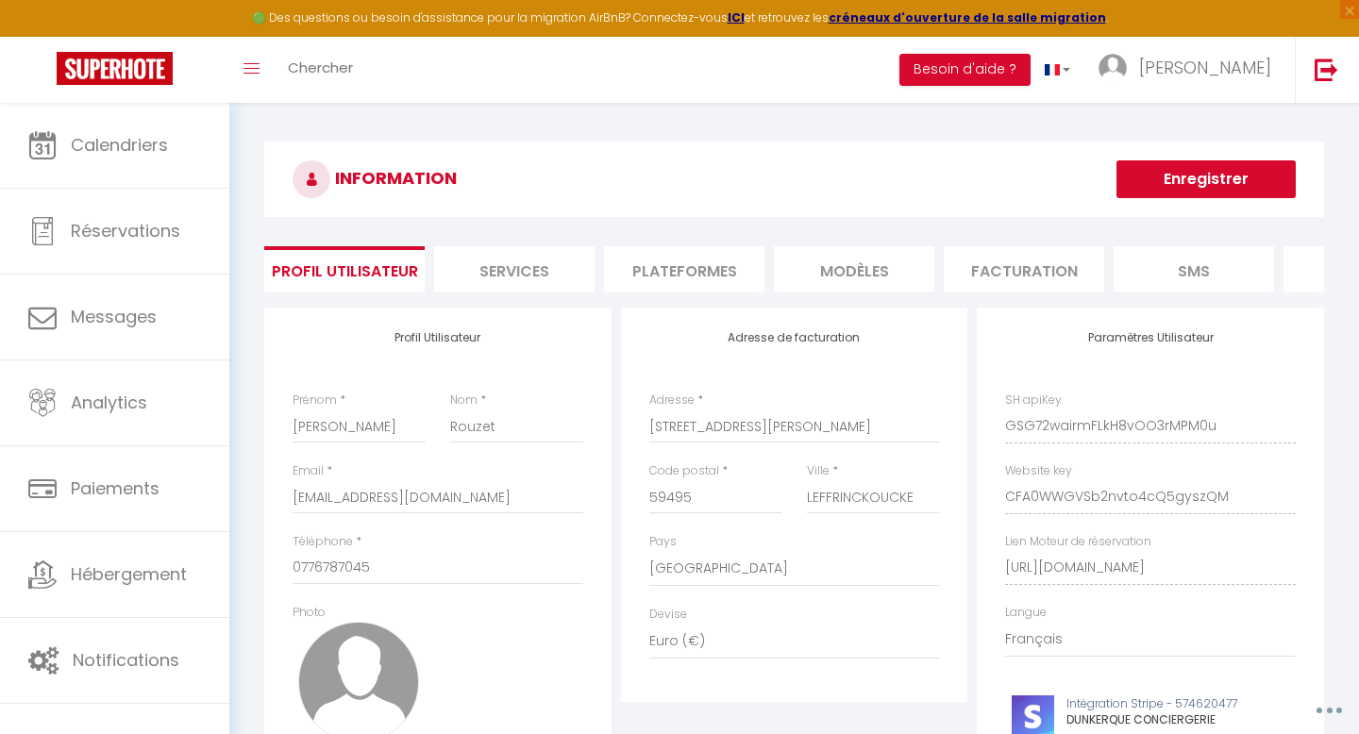
click at [704, 162] on h3 "INFORMATION" at bounding box center [794, 179] width 1060 height 75
click at [676, 277] on li "Plateformes" at bounding box center [684, 269] width 160 height 46
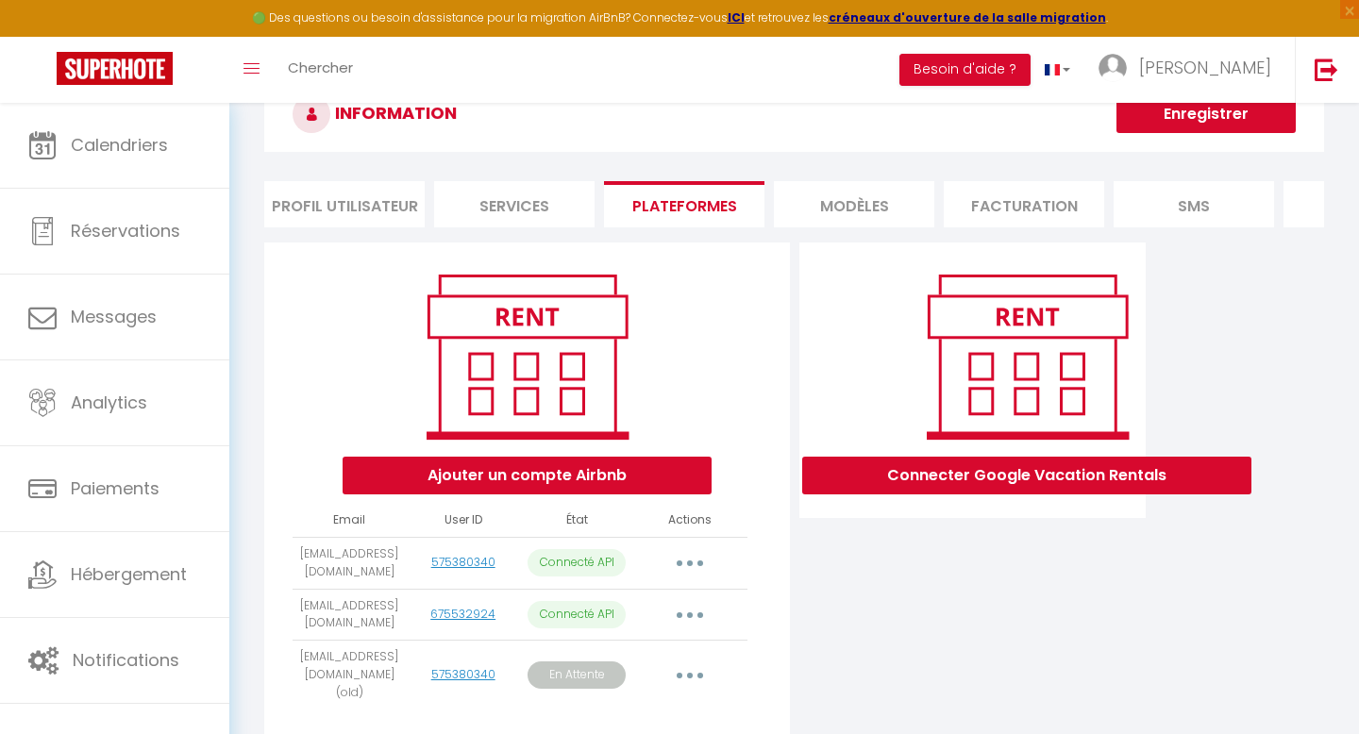
scroll to position [160, 0]
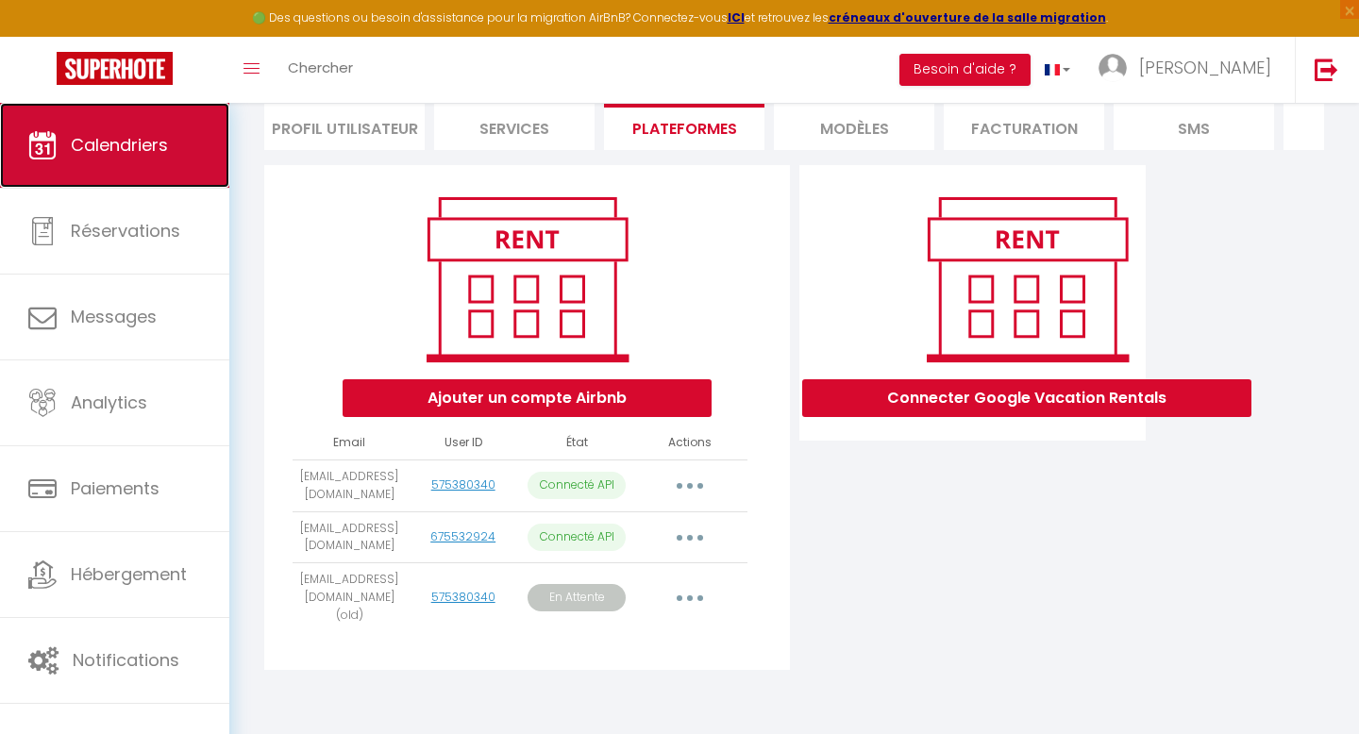
click at [121, 158] on link "Calendriers" at bounding box center [114, 145] width 229 height 85
